Goal: Information Seeking & Learning: Learn about a topic

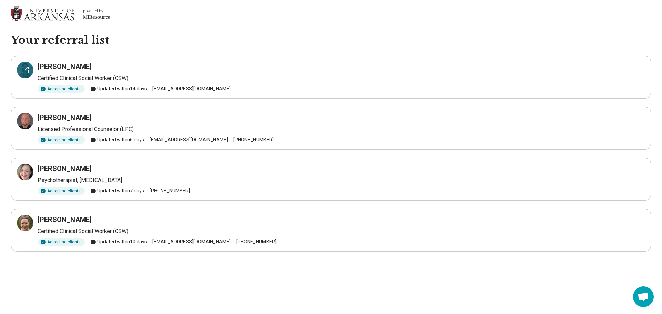
click at [23, 72] on icon at bounding box center [25, 70] width 8 height 8
click at [22, 123] on icon at bounding box center [25, 121] width 6 height 6
click at [25, 176] on icon at bounding box center [25, 172] width 8 height 8
click at [22, 224] on icon at bounding box center [25, 223] width 6 height 6
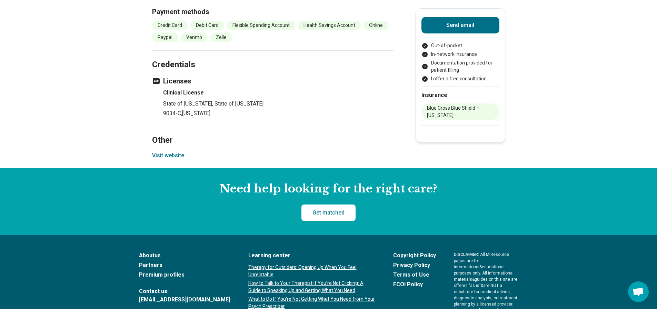
scroll to position [724, 0]
